Goal: Navigation & Orientation: Understand site structure

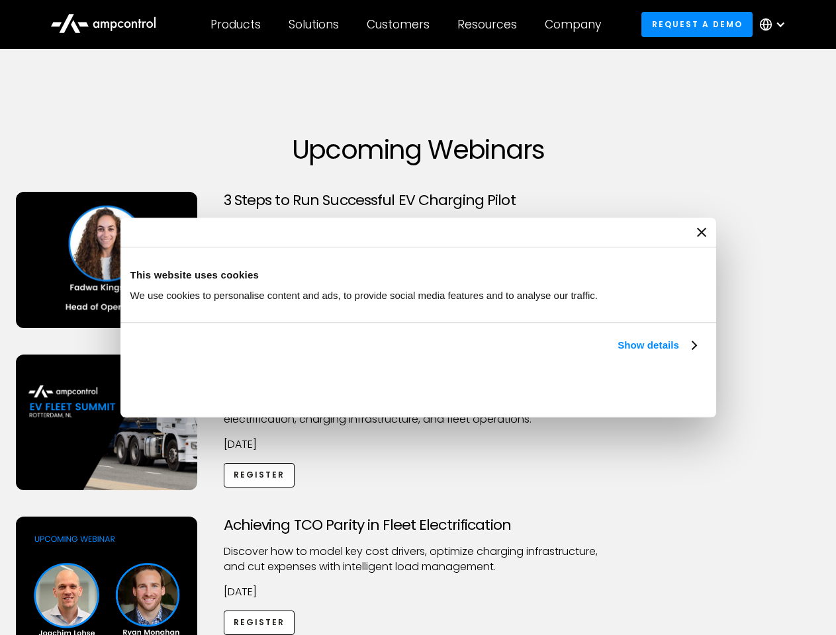
click at [617, 353] on link "Show details" at bounding box center [656, 346] width 78 height 16
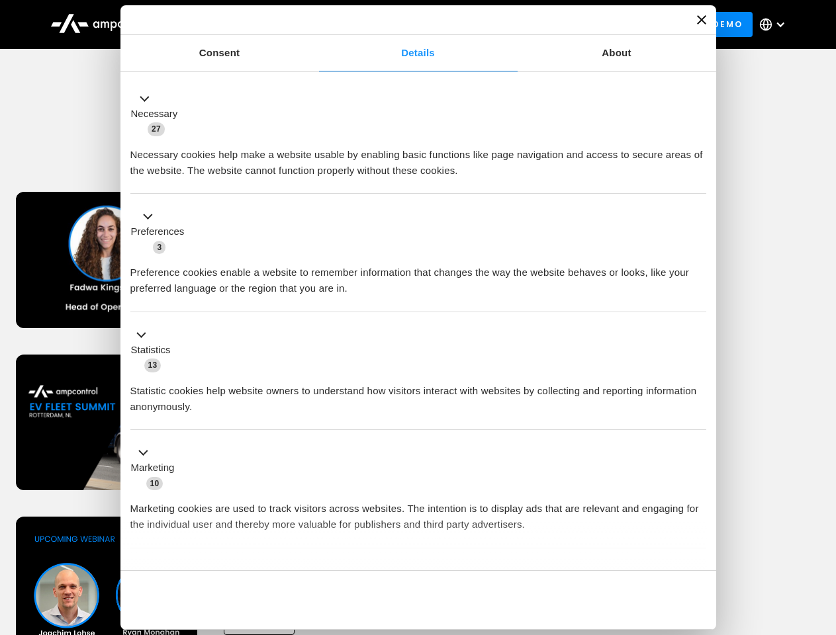
click at [698, 179] on div "Necessary cookies help make a website usable by enabling basic functions like p…" at bounding box center [418, 158] width 576 height 42
click at [821, 533] on div "Achieving TCO Parity in Fleet Electrification Discover how to model key cost dr…" at bounding box center [418, 621] width 831 height 208
click at [407, 24] on div "Customers" at bounding box center [398, 24] width 63 height 15
click at [235, 24] on div "Products" at bounding box center [235, 24] width 50 height 15
click at [314, 24] on div "Solutions" at bounding box center [314, 24] width 50 height 15
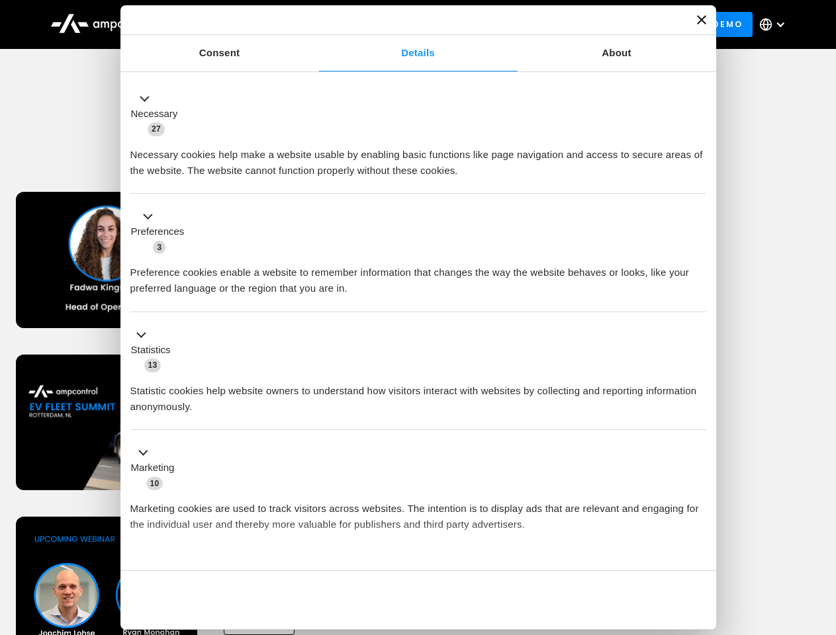
click at [400, 24] on div "Customers" at bounding box center [398, 24] width 63 height 15
click at [490, 24] on div "Resources" at bounding box center [487, 24] width 60 height 15
click at [577, 24] on div "Company" at bounding box center [573, 24] width 56 height 15
click at [776, 24] on div at bounding box center [780, 24] width 11 height 11
